Goal: Information Seeking & Learning: Learn about a topic

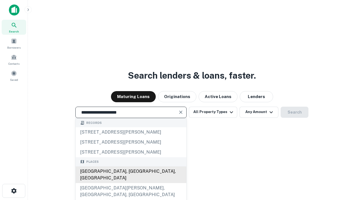
click at [131, 183] on div "Santa Monica, CA, USA" at bounding box center [131, 175] width 111 height 17
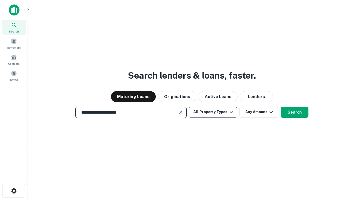
type input "**********"
click at [213, 112] on button "All Property Types" at bounding box center [213, 112] width 48 height 11
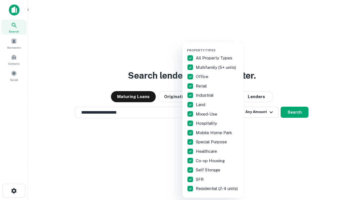
click at [217, 47] on button "button" at bounding box center [217, 47] width 61 height 0
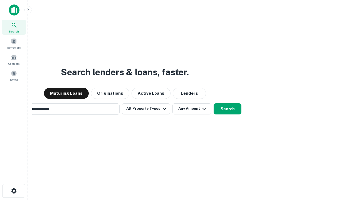
scroll to position [9, 0]
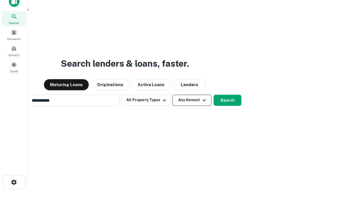
click at [172, 95] on button "Any Amount" at bounding box center [191, 100] width 39 height 11
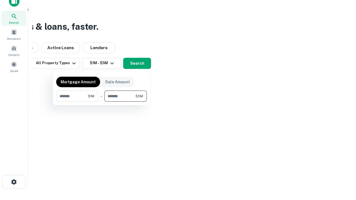
type input "*******"
click at [101, 102] on button "button" at bounding box center [101, 102] width 91 height 0
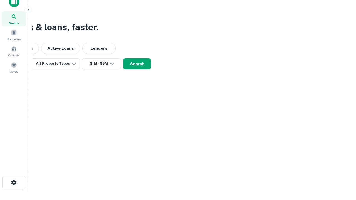
scroll to position [3, 103]
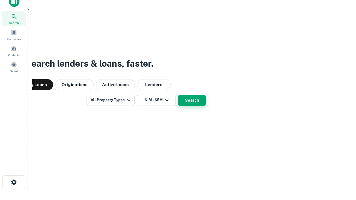
click at [178, 95] on button "Search" at bounding box center [192, 100] width 28 height 11
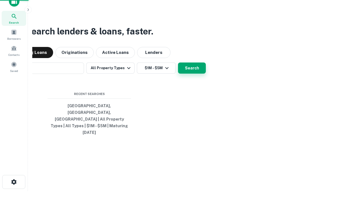
scroll to position [15, 157]
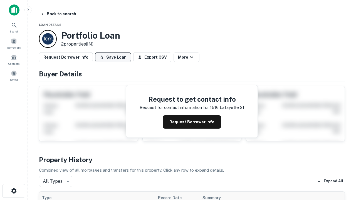
click at [113, 57] on button "Save Loan" at bounding box center [113, 57] width 36 height 10
click at [114, 57] on button "Save Loan" at bounding box center [113, 57] width 36 height 10
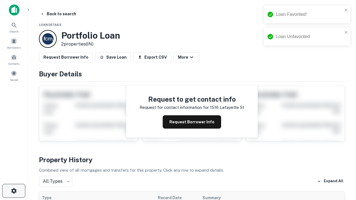
click at [14, 191] on icon "button" at bounding box center [14, 191] width 7 height 7
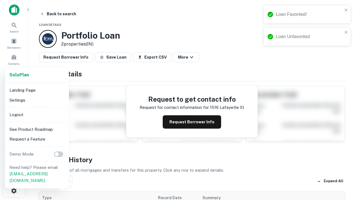
click at [37, 115] on li "Logout" at bounding box center [36, 115] width 59 height 10
